Goal: Check status

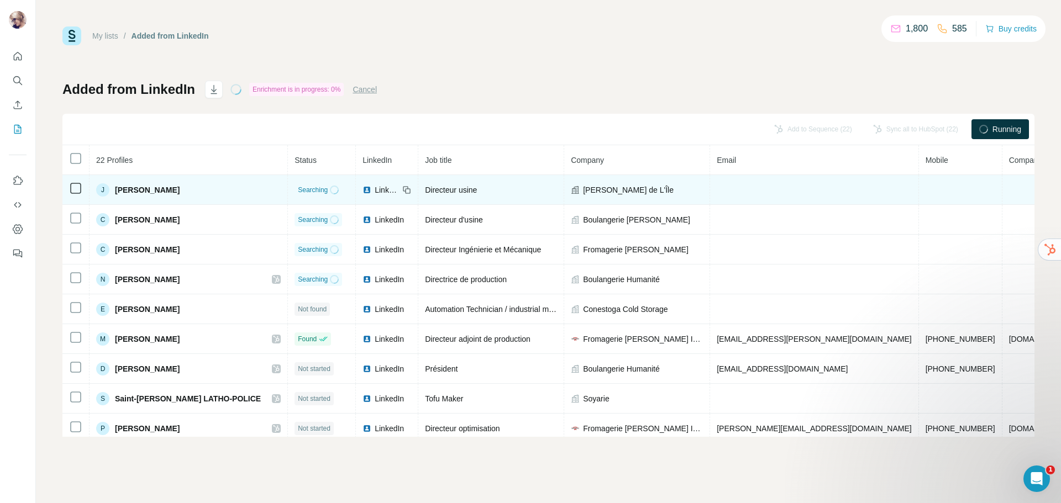
click at [75, 182] on icon at bounding box center [75, 188] width 13 height 13
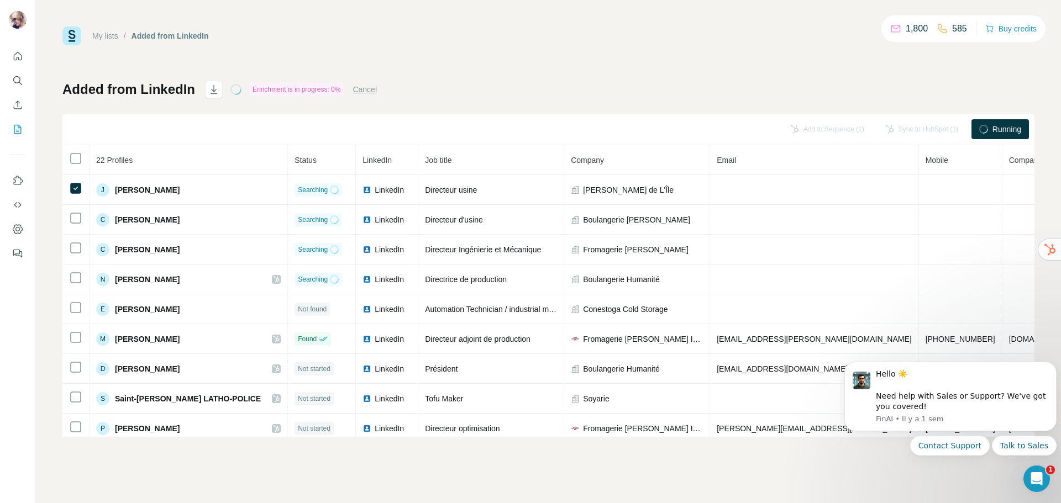
click at [1002, 133] on span "Running" at bounding box center [1007, 129] width 29 height 11
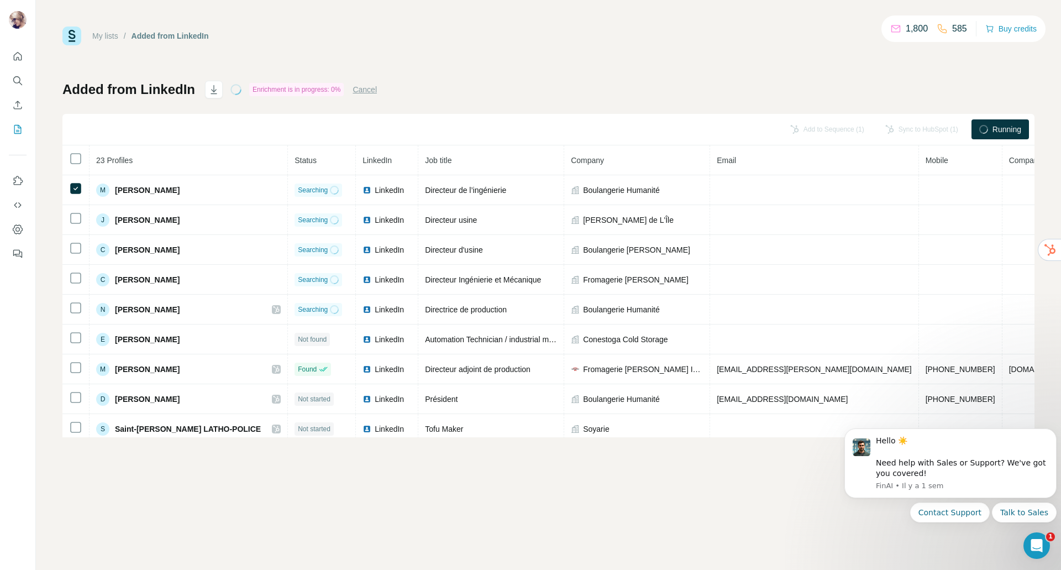
click at [1009, 127] on span "Running" at bounding box center [1007, 129] width 29 height 11
click at [329, 90] on div "Enrichment is in progress: 0%" at bounding box center [296, 89] width 95 height 13
click at [364, 90] on button "Cancel" at bounding box center [365, 89] width 24 height 11
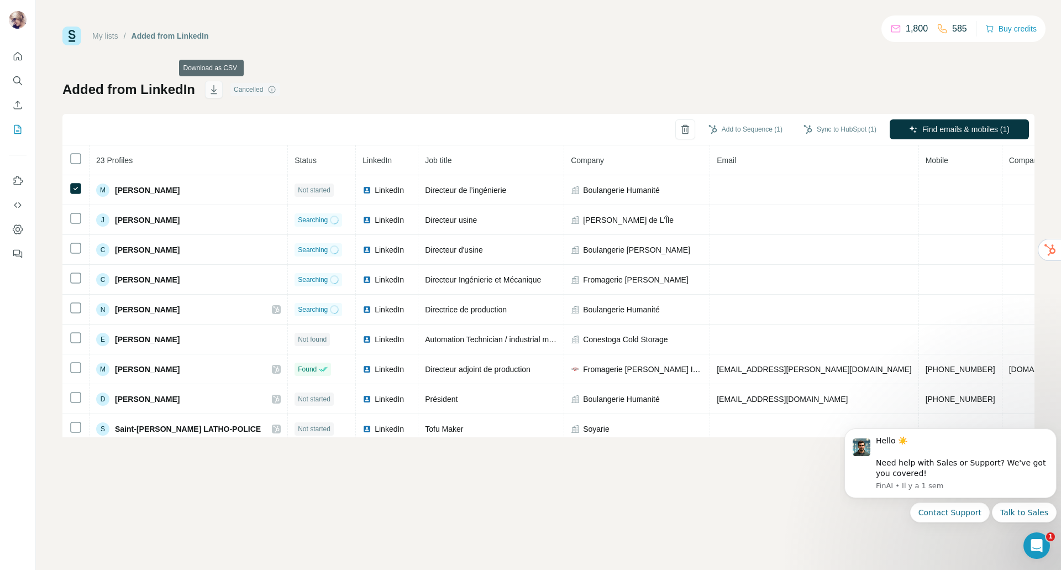
click at [212, 91] on icon "button" at bounding box center [214, 90] width 6 height 3
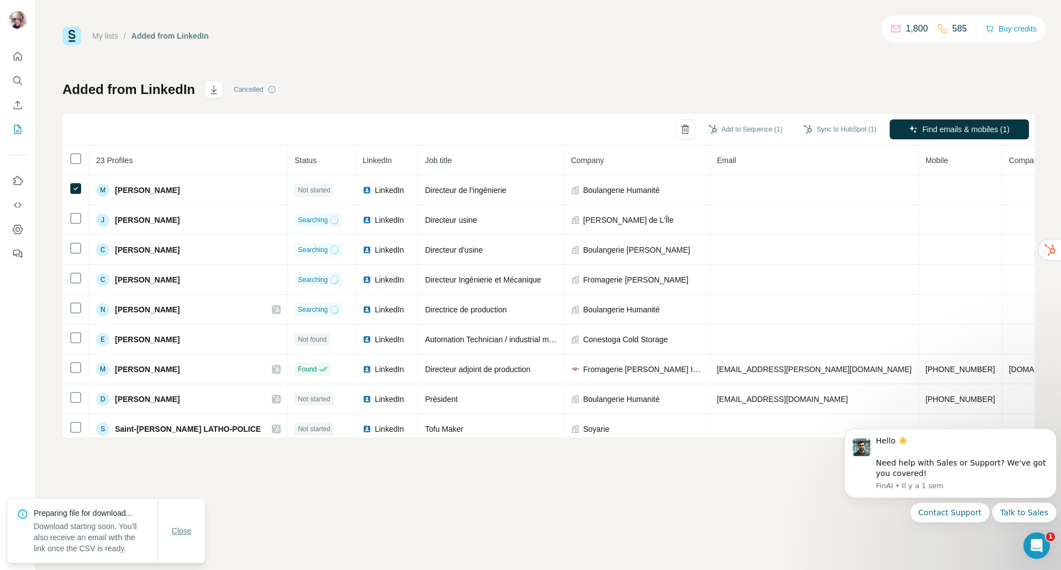
click at [191, 531] on span "Close" at bounding box center [182, 530] width 20 height 11
click at [253, 94] on div "Cancelled" at bounding box center [254, 89] width 49 height 13
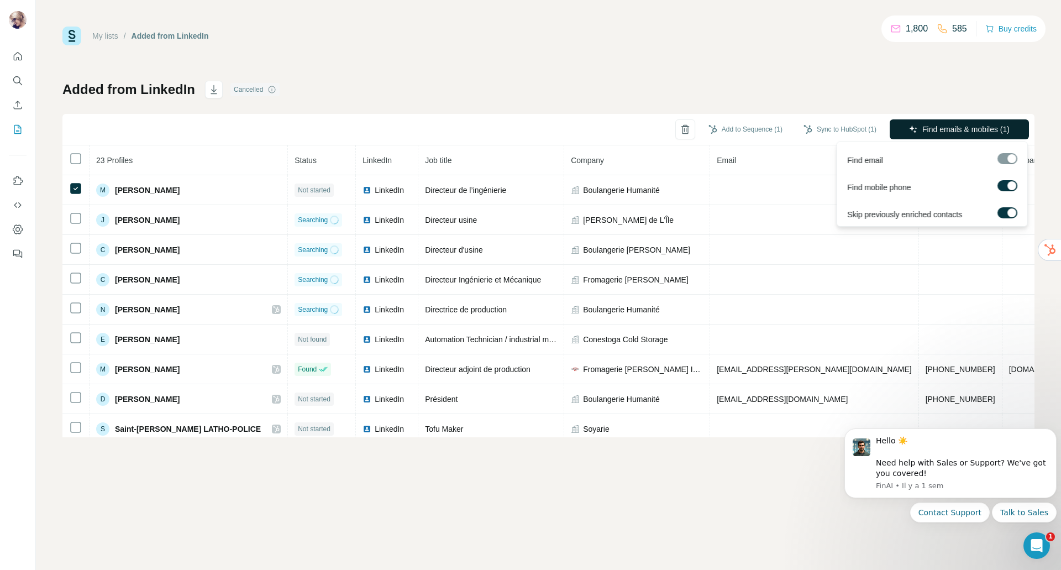
click at [947, 130] on span "Find emails & mobiles (1)" at bounding box center [965, 129] width 87 height 11
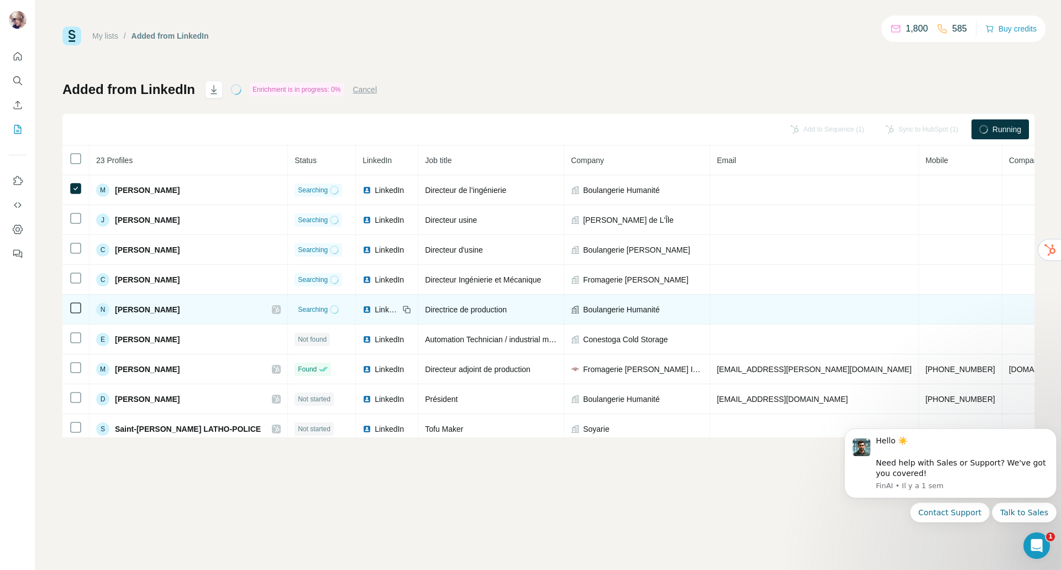
click at [615, 308] on span "Boulangerie Humanité" at bounding box center [621, 309] width 77 height 11
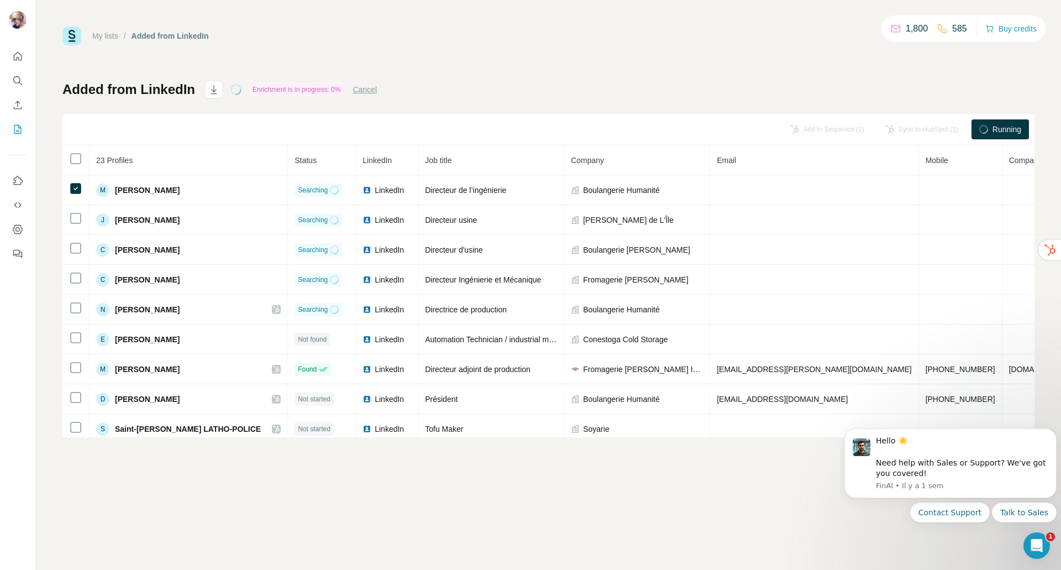
click at [374, 90] on button "Cancel" at bounding box center [365, 89] width 24 height 11
